Goal: Information Seeking & Learning: Learn about a topic

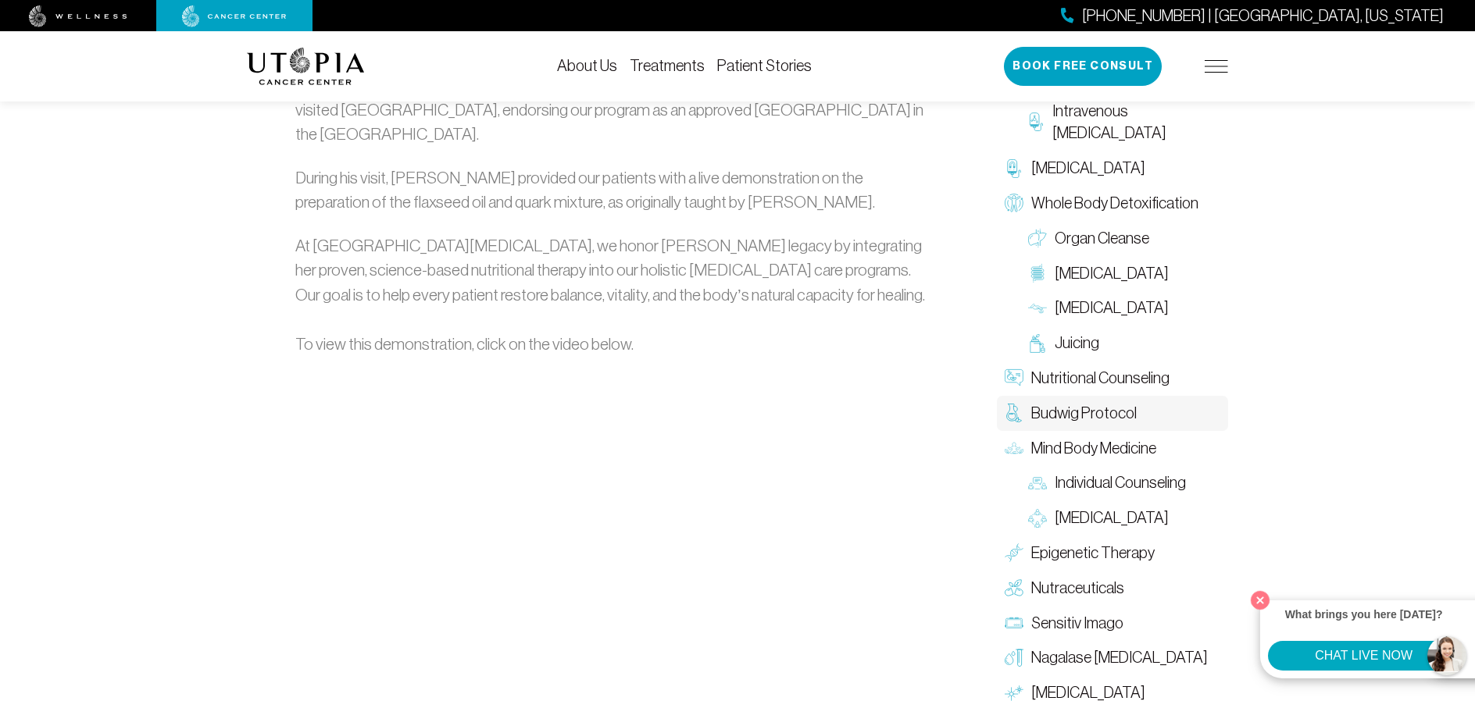
click at [734, 66] on link "Patient Stories" at bounding box center [764, 65] width 95 height 17
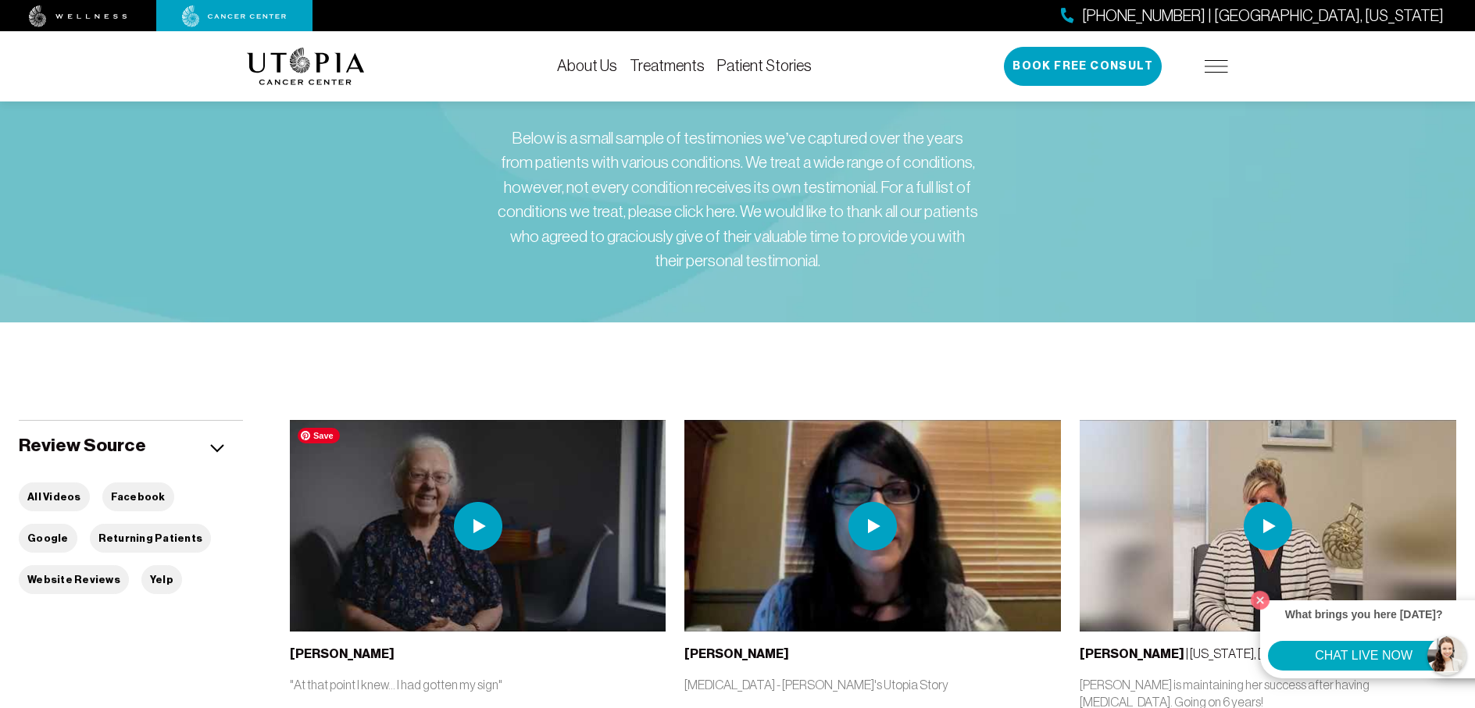
scroll to position [312, 0]
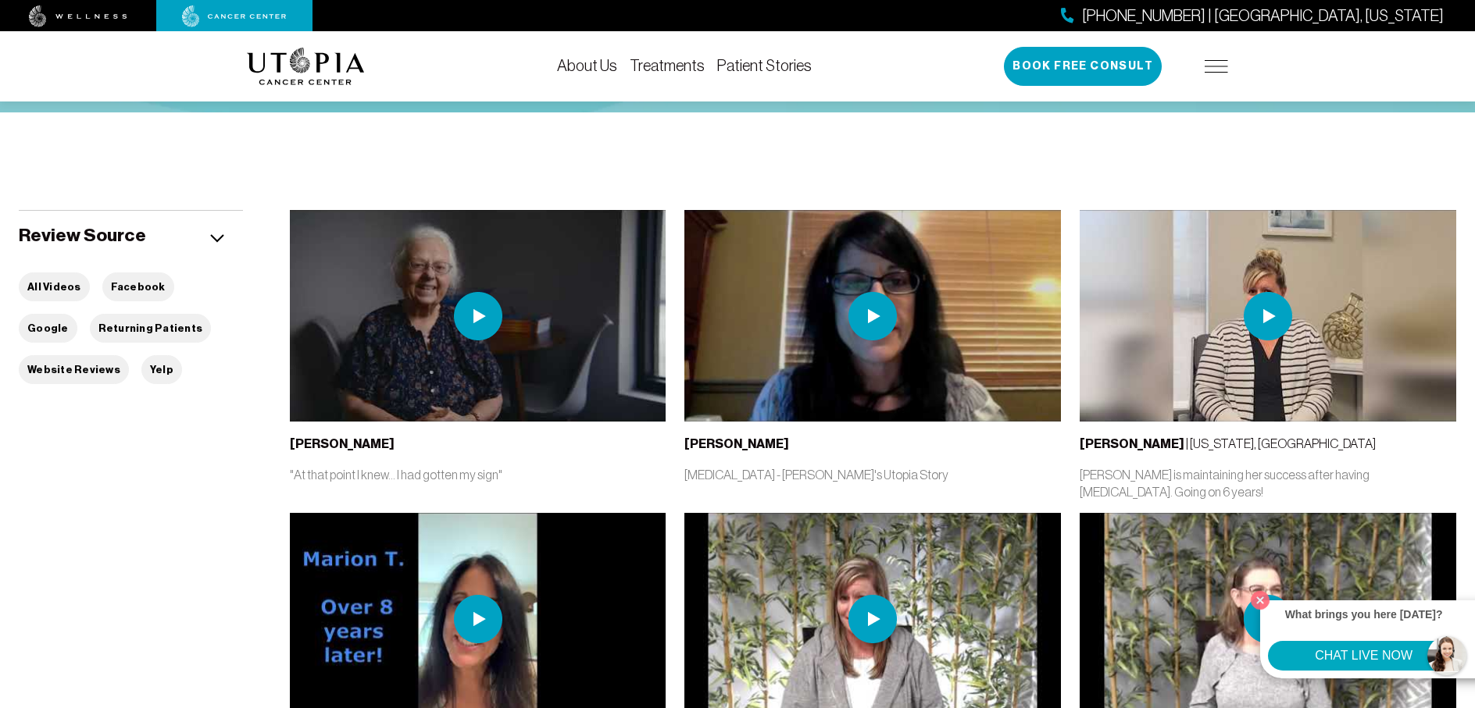
click at [870, 319] on img at bounding box center [872, 316] width 48 height 48
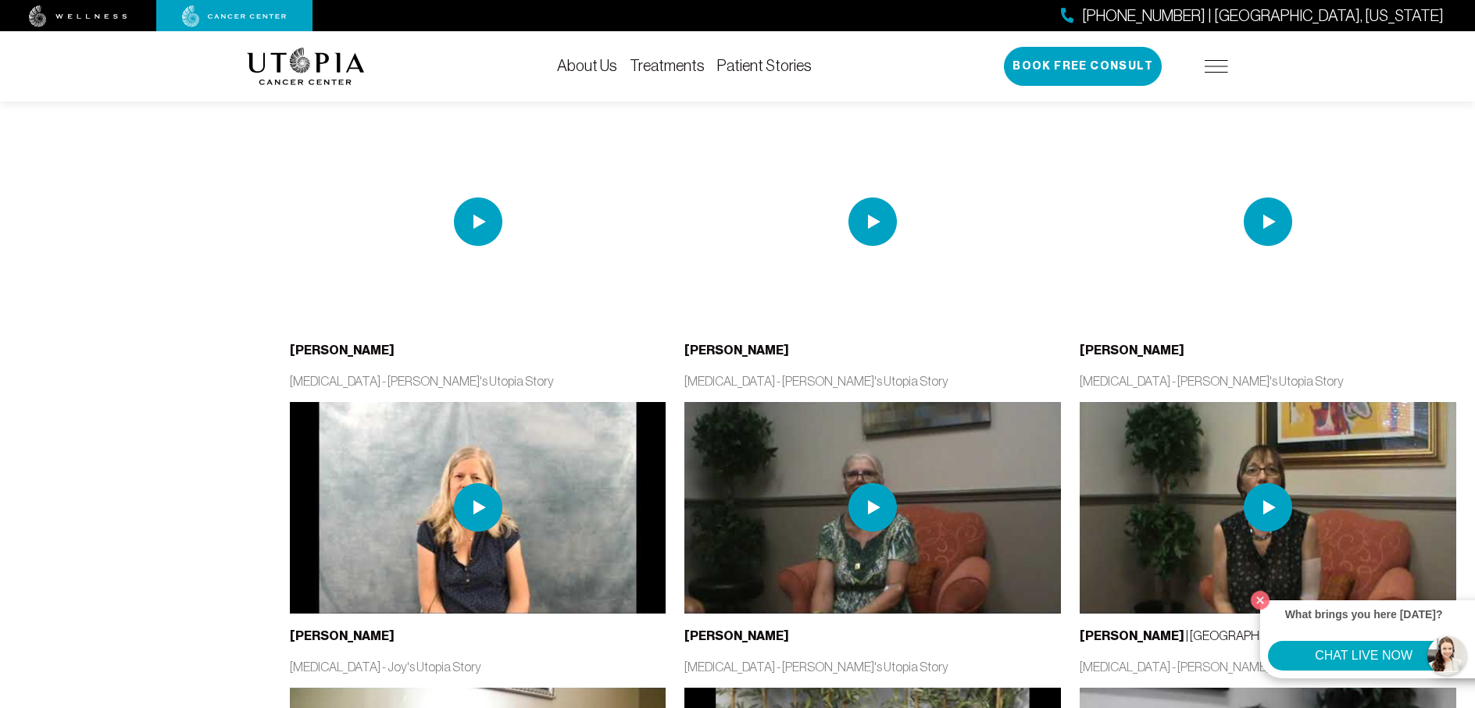
scroll to position [330, 0]
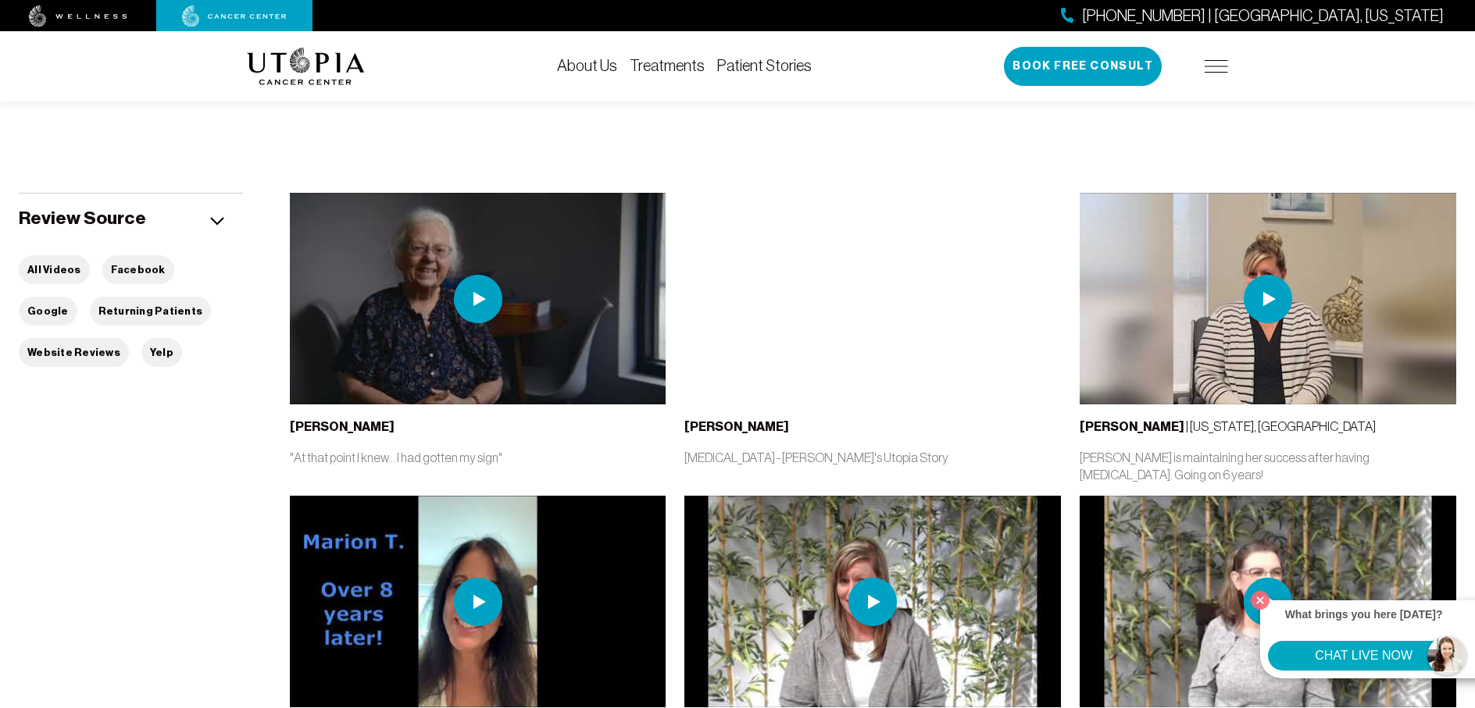
click at [308, 72] on img at bounding box center [306, 66] width 118 height 37
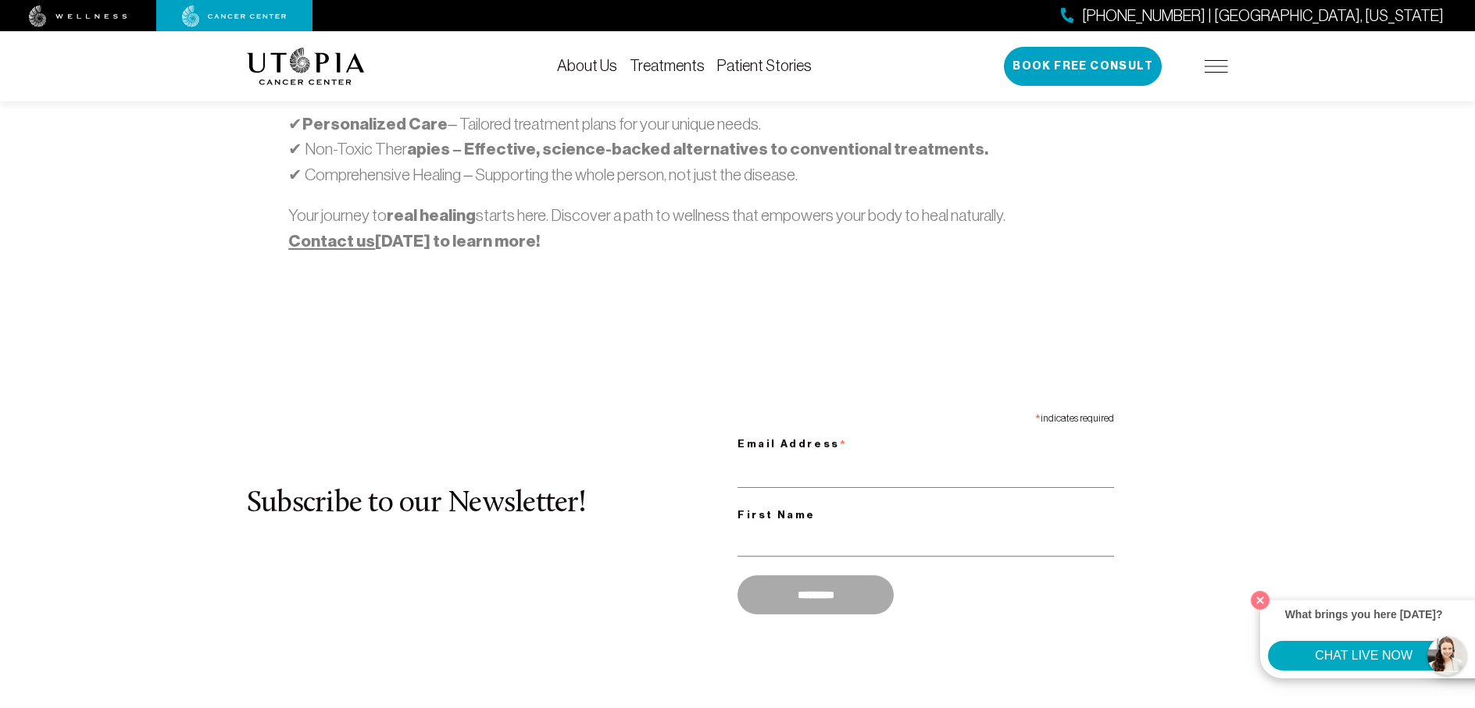
scroll to position [1250, 0]
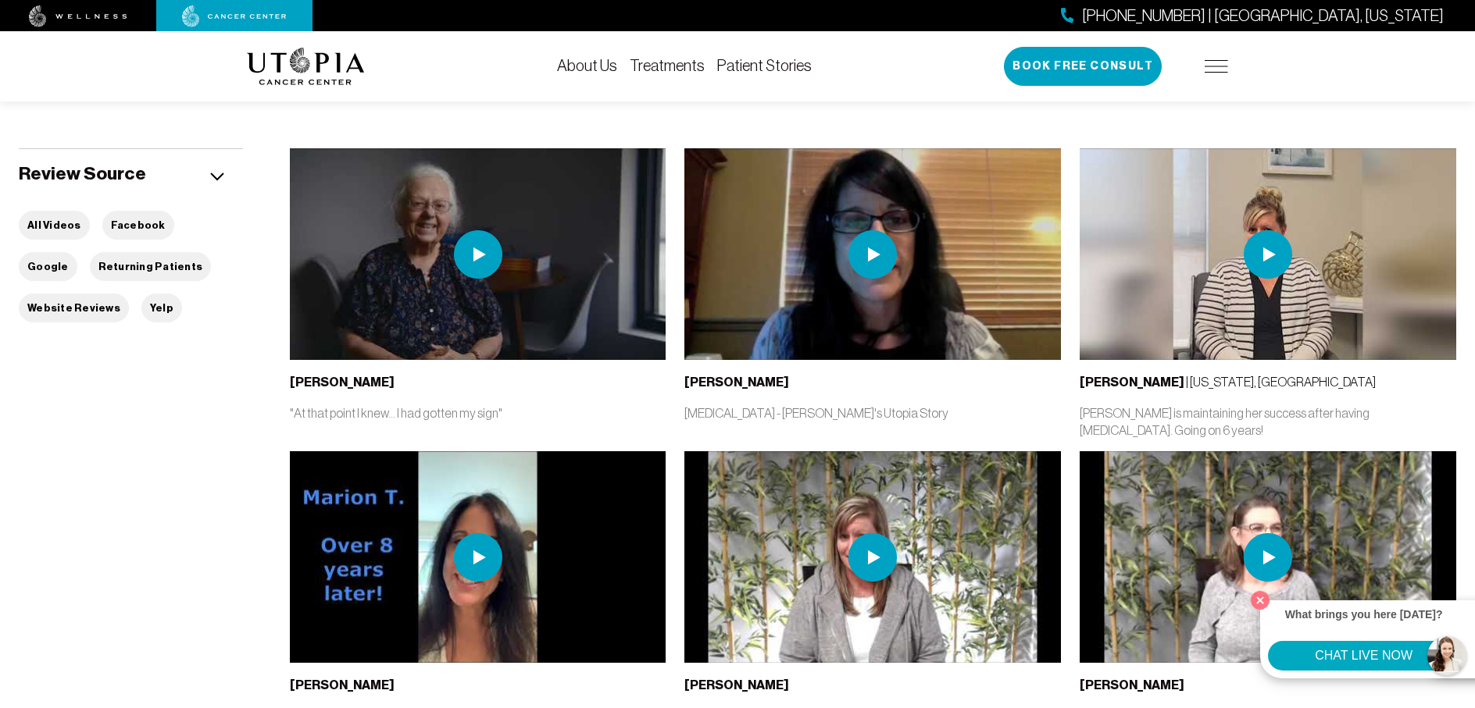
scroll to position [330, 0]
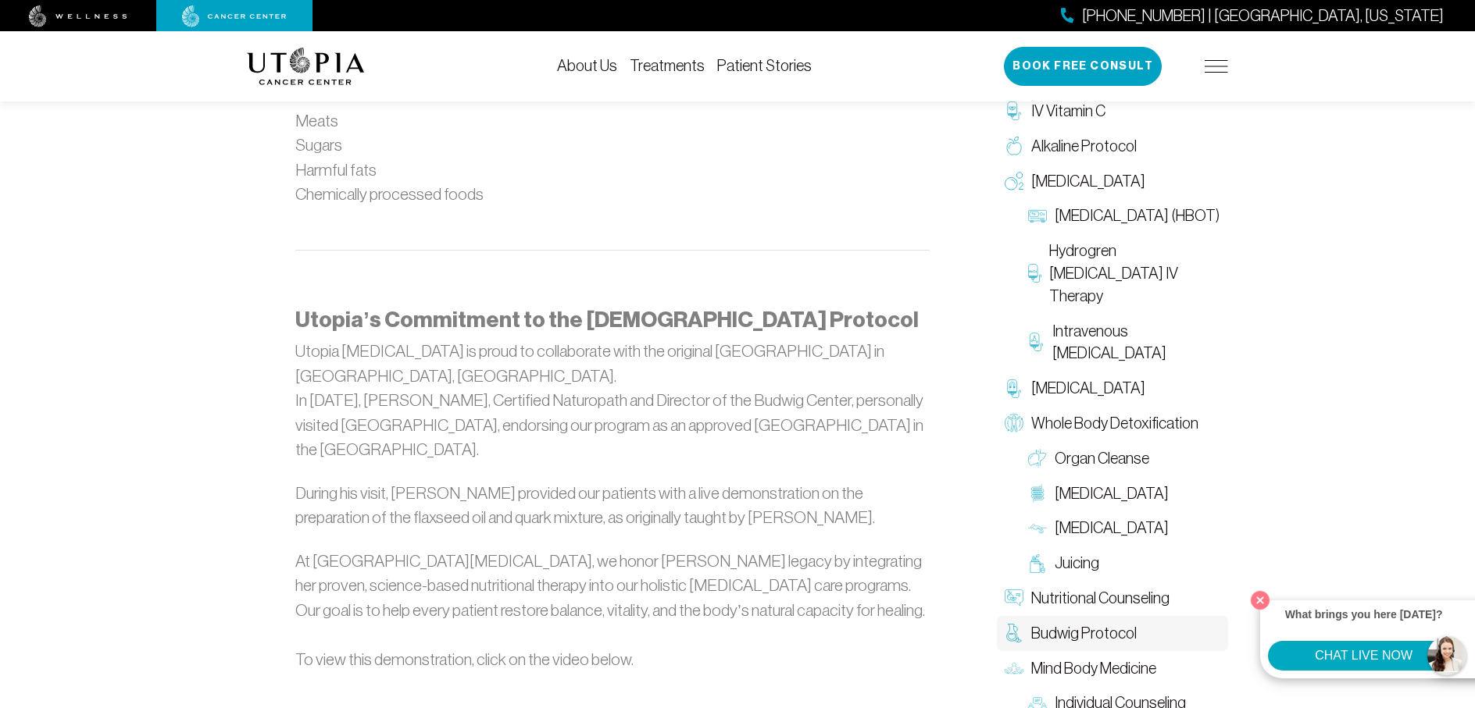
scroll to position [2343, 0]
